Goal: Check status: Check status

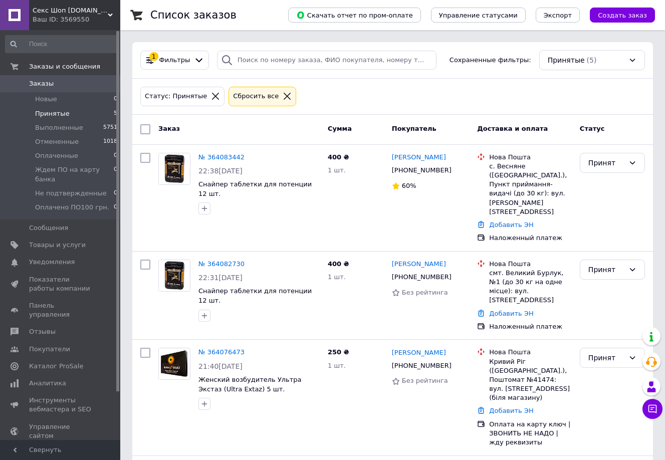
click at [284, 96] on icon at bounding box center [287, 96] width 7 height 7
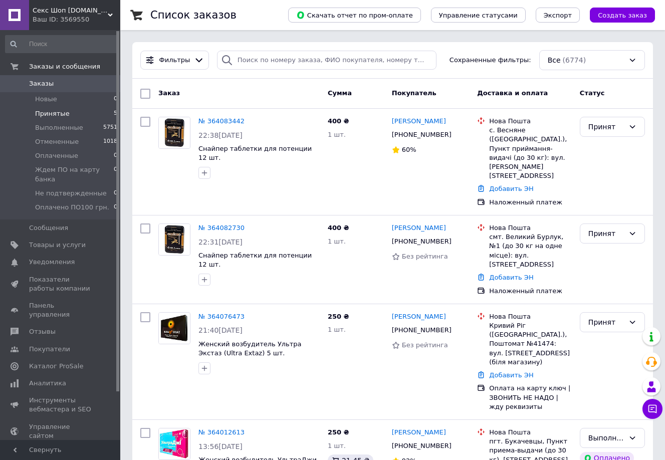
click at [54, 114] on span "Принятые" at bounding box center [52, 113] width 35 height 9
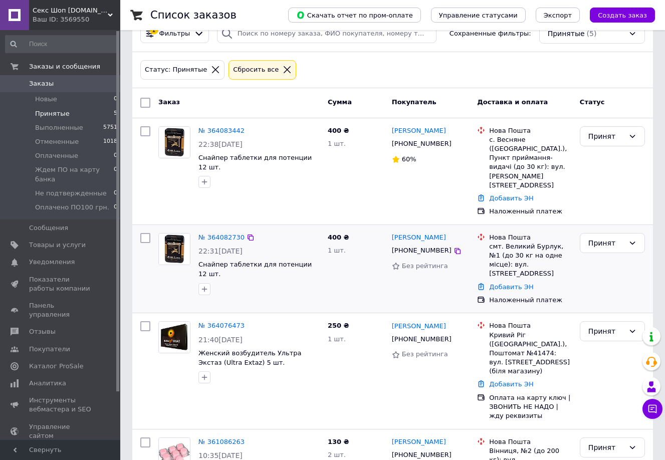
scroll to position [50, 0]
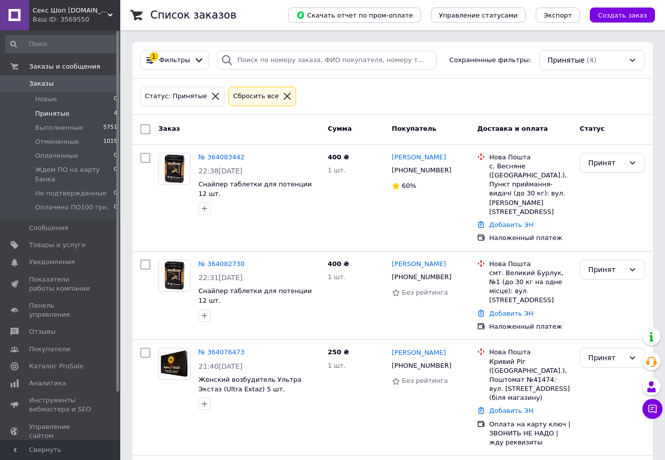
click at [284, 94] on icon at bounding box center [287, 96] width 7 height 7
